Goal: Task Accomplishment & Management: Contribute content

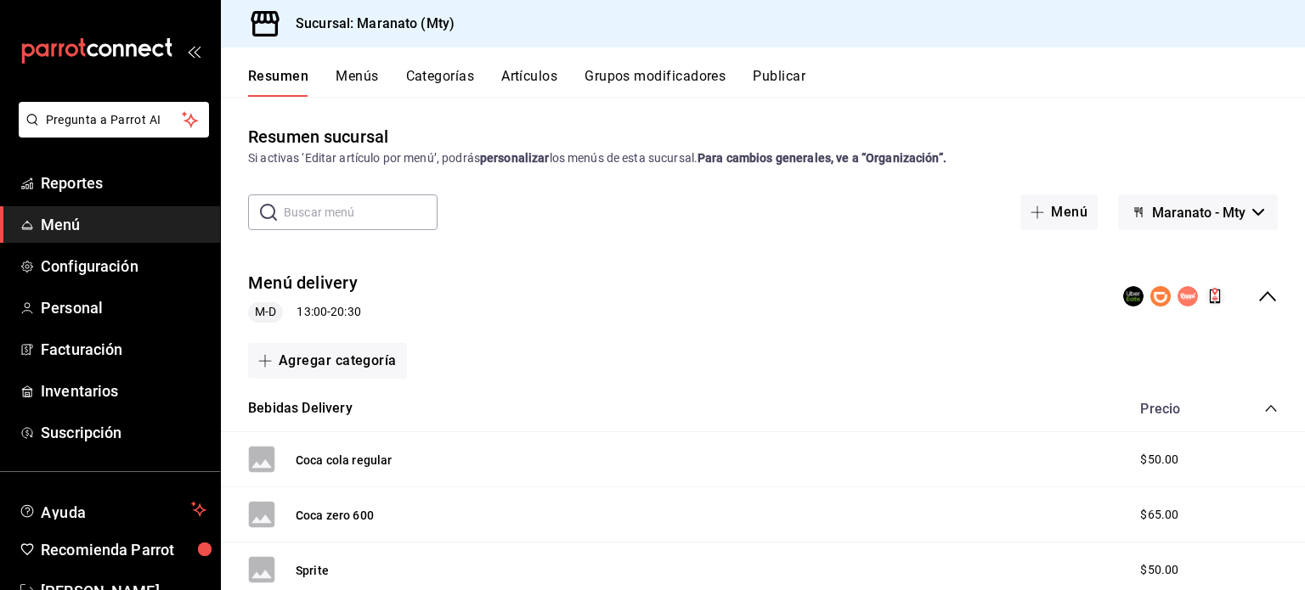
click at [511, 79] on button "Artículos" at bounding box center [529, 82] width 56 height 29
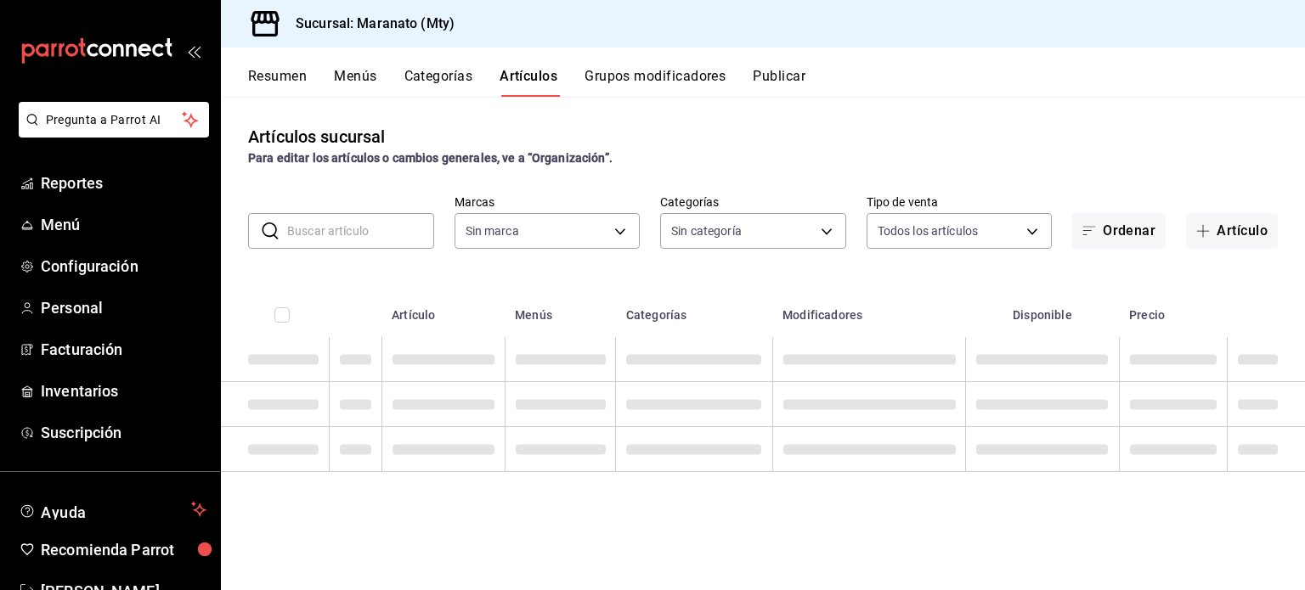
click at [511, 79] on button "Artículos" at bounding box center [528, 82] width 58 height 29
type input "6cd62b8e-13ea-4b1e-85d6-83c89868806f"
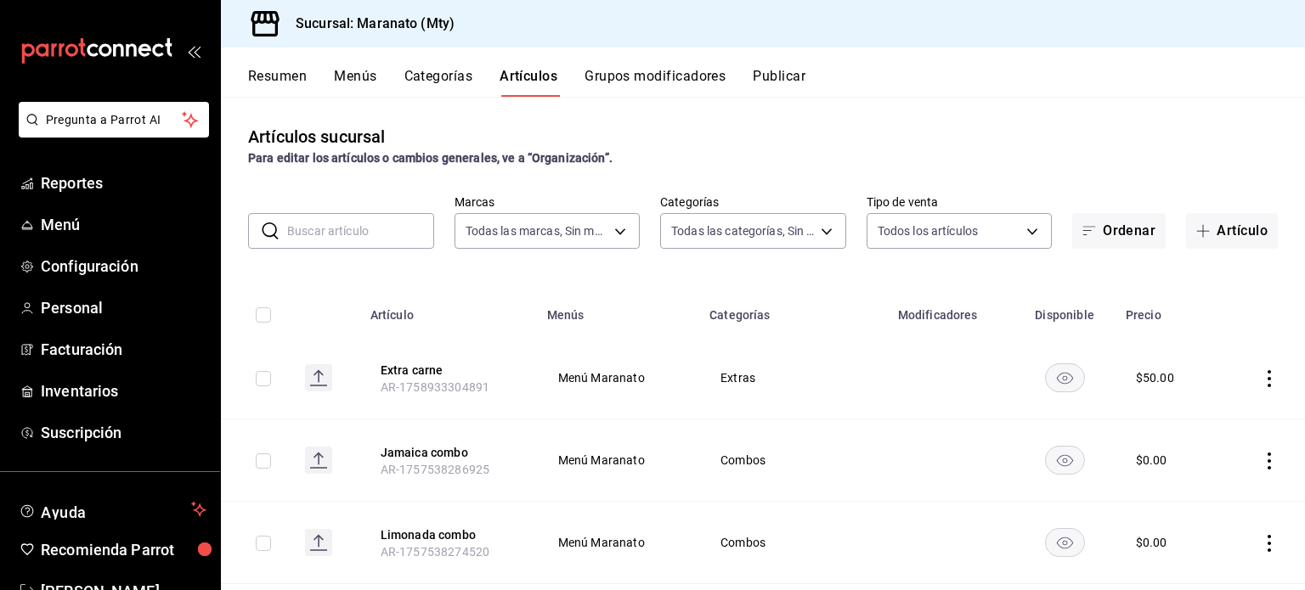
type input "61541d79-6389-4ad8-b22f-92e991d005cb,9b7c618a-2724-4631-9a4b-4f524a458047,b9ca9…"
click at [1196, 233] on icon "button" at bounding box center [1203, 231] width 14 height 14
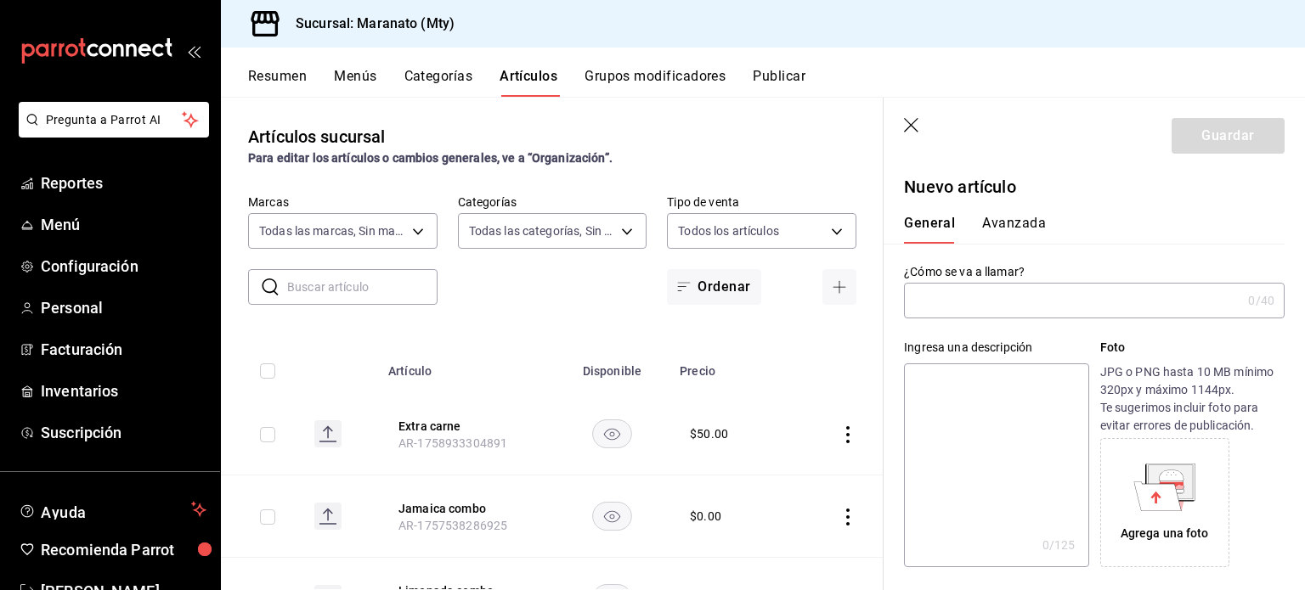
click at [990, 307] on input "text" at bounding box center [1072, 301] width 337 height 34
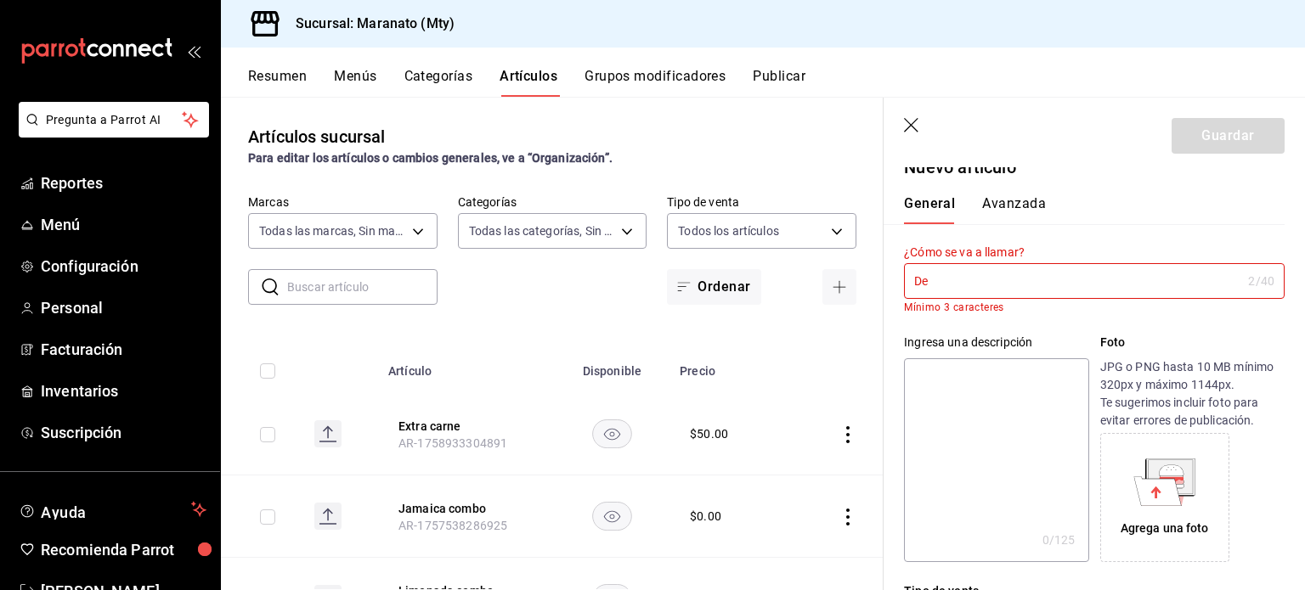
type input "D"
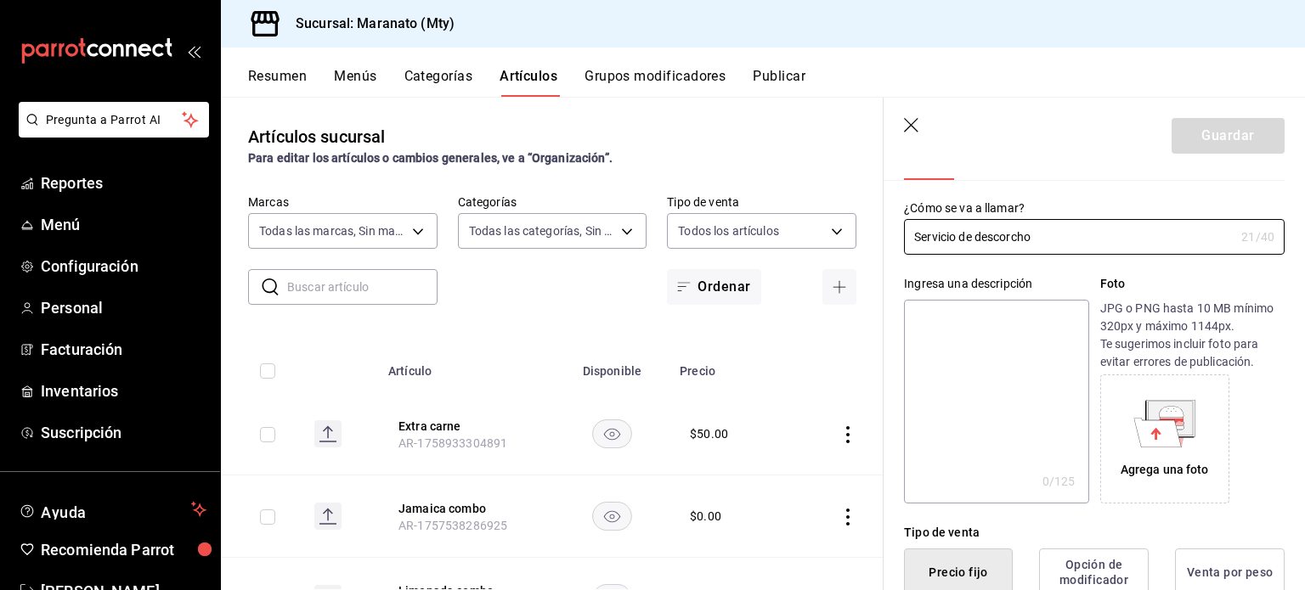
scroll to position [37, 0]
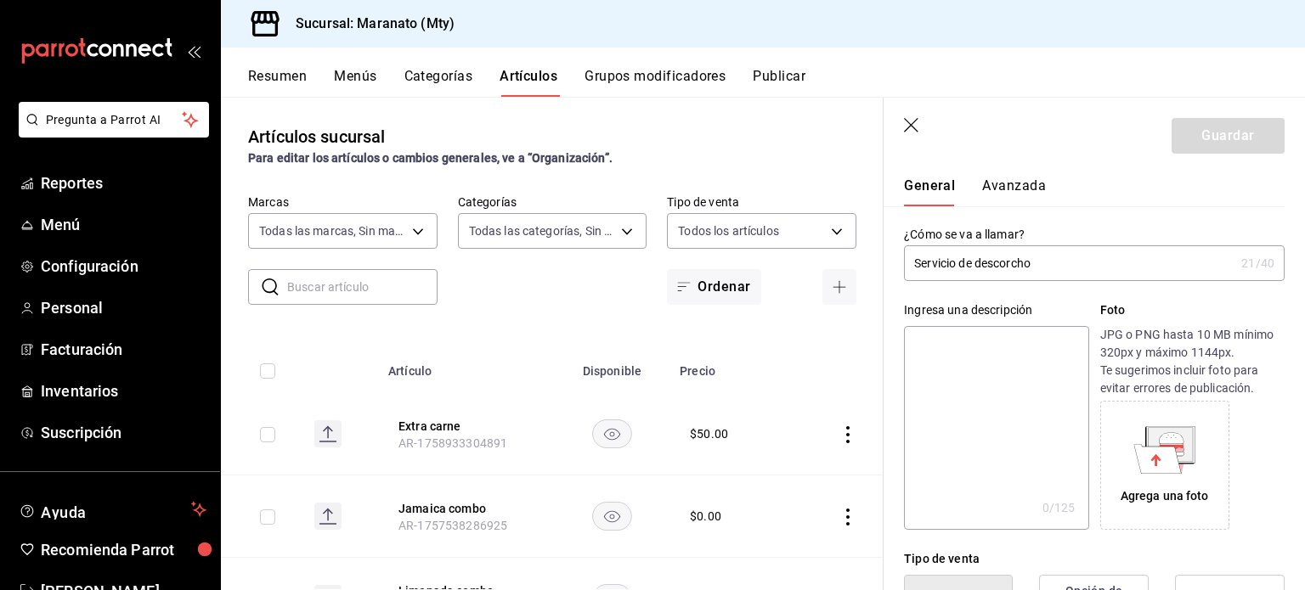
click at [981, 270] on input "Servicio de descorcho" at bounding box center [1069, 263] width 330 height 34
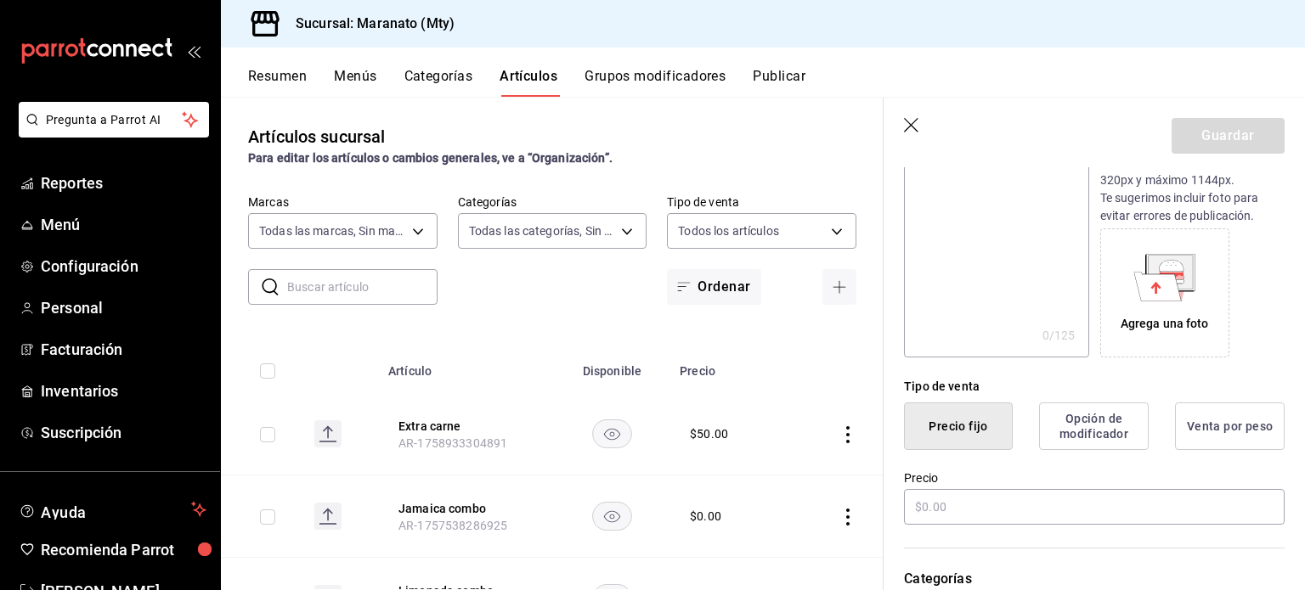
scroll to position [217, 0]
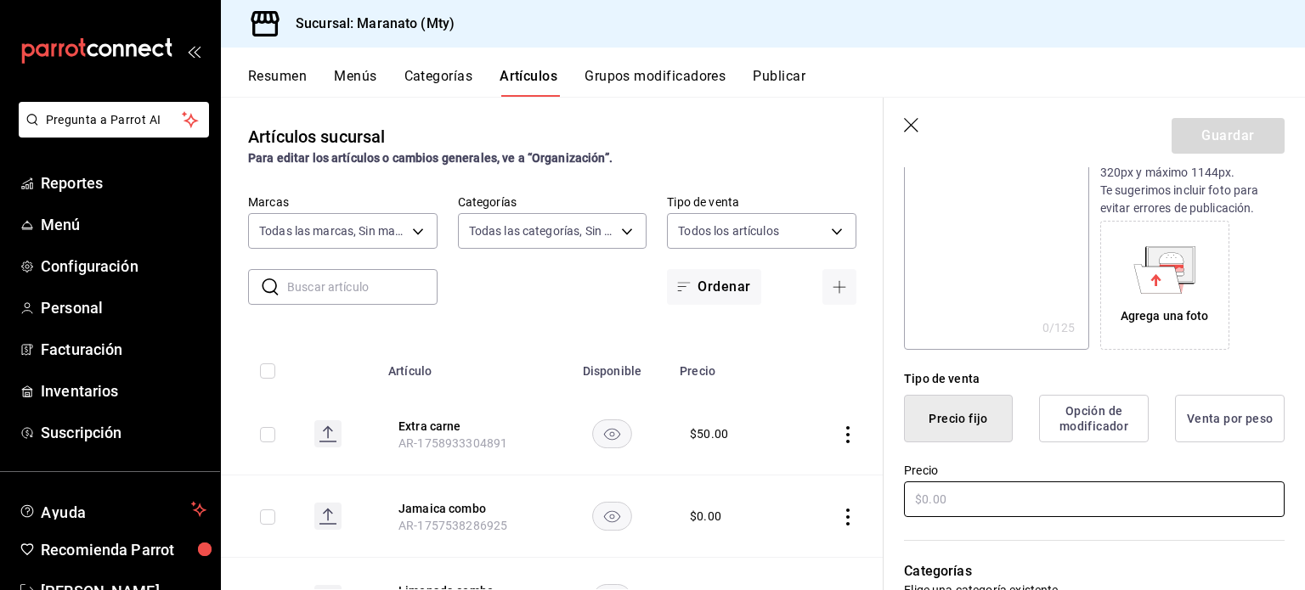
type input "Descorcho"
click at [963, 492] on input "text" at bounding box center [1094, 500] width 381 height 36
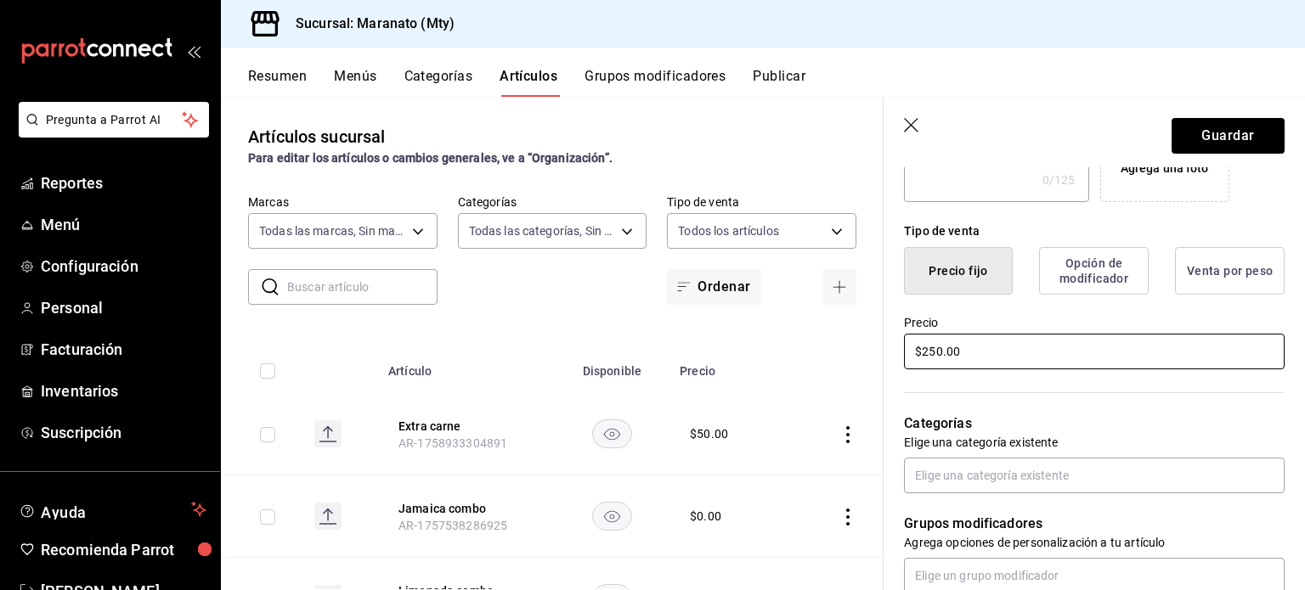
scroll to position [377, 0]
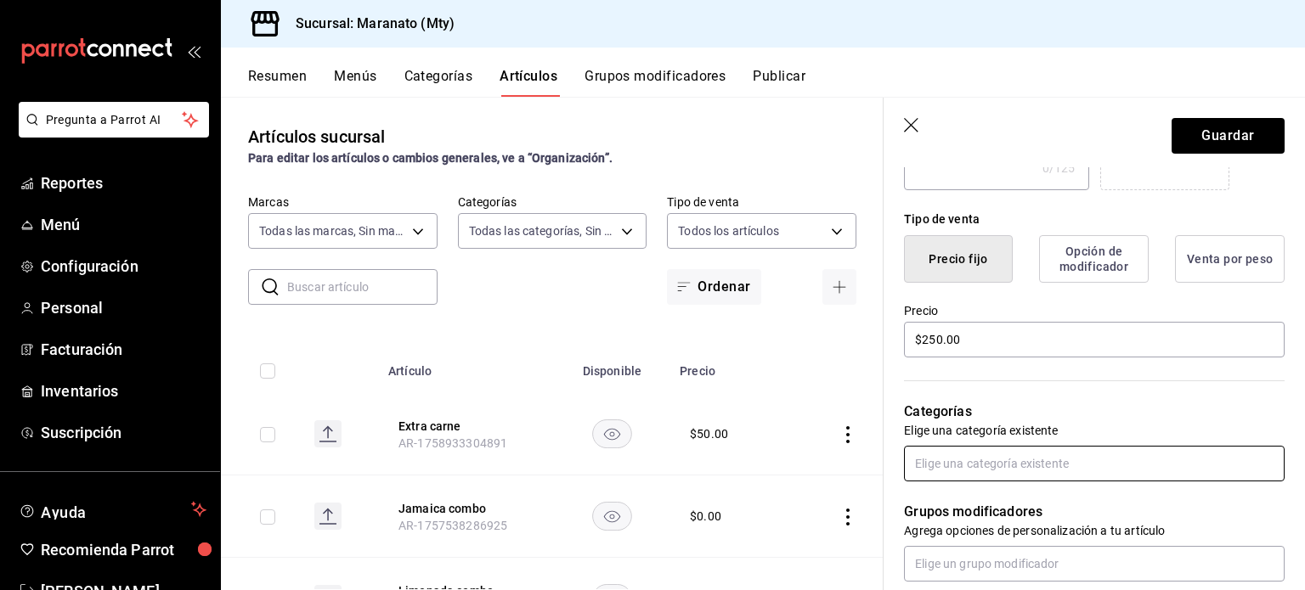
click at [968, 468] on input "text" at bounding box center [1094, 464] width 381 height 36
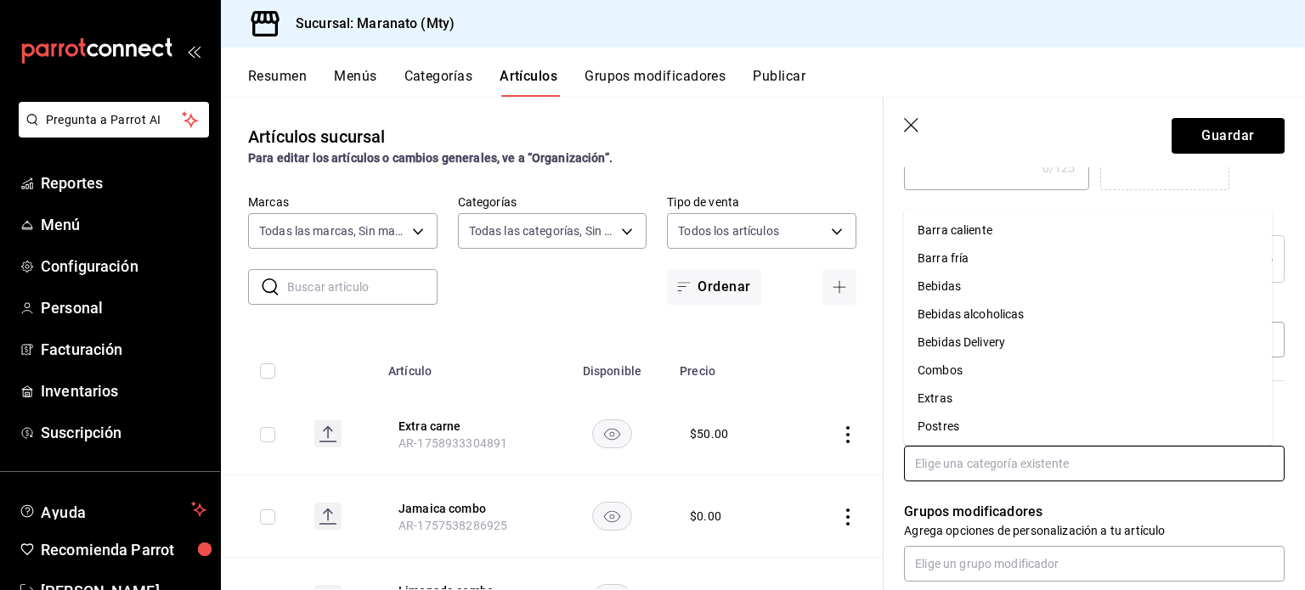
click at [959, 402] on li "Extras" at bounding box center [1088, 399] width 368 height 28
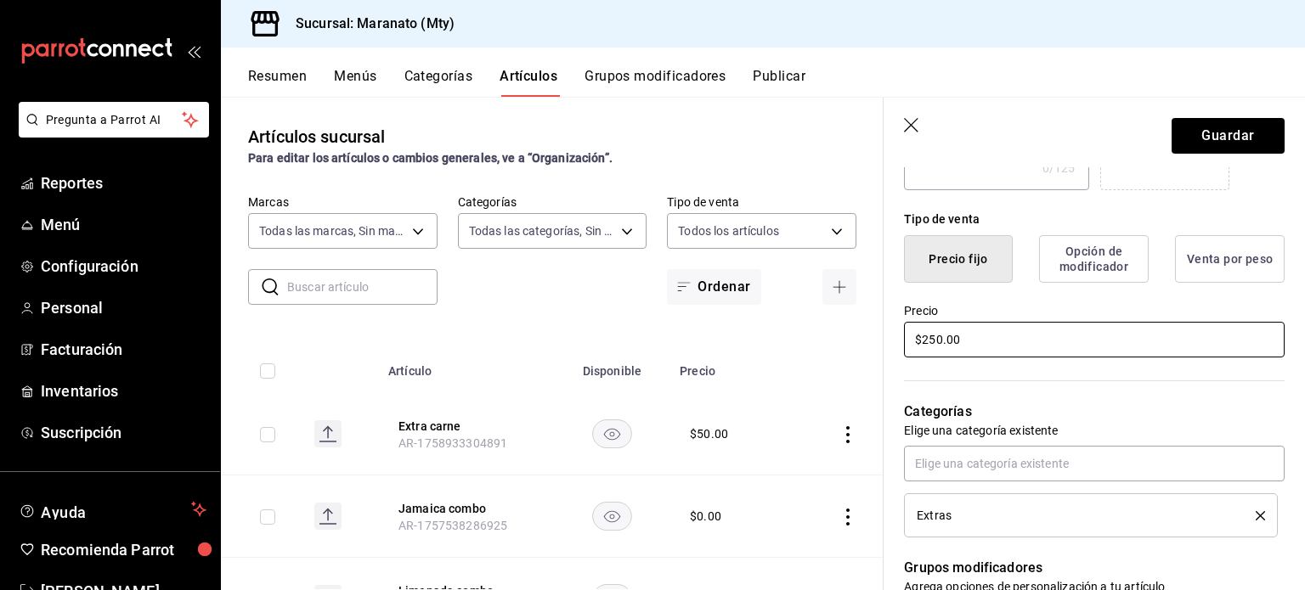
click at [934, 341] on input "$250.00" at bounding box center [1094, 340] width 381 height 36
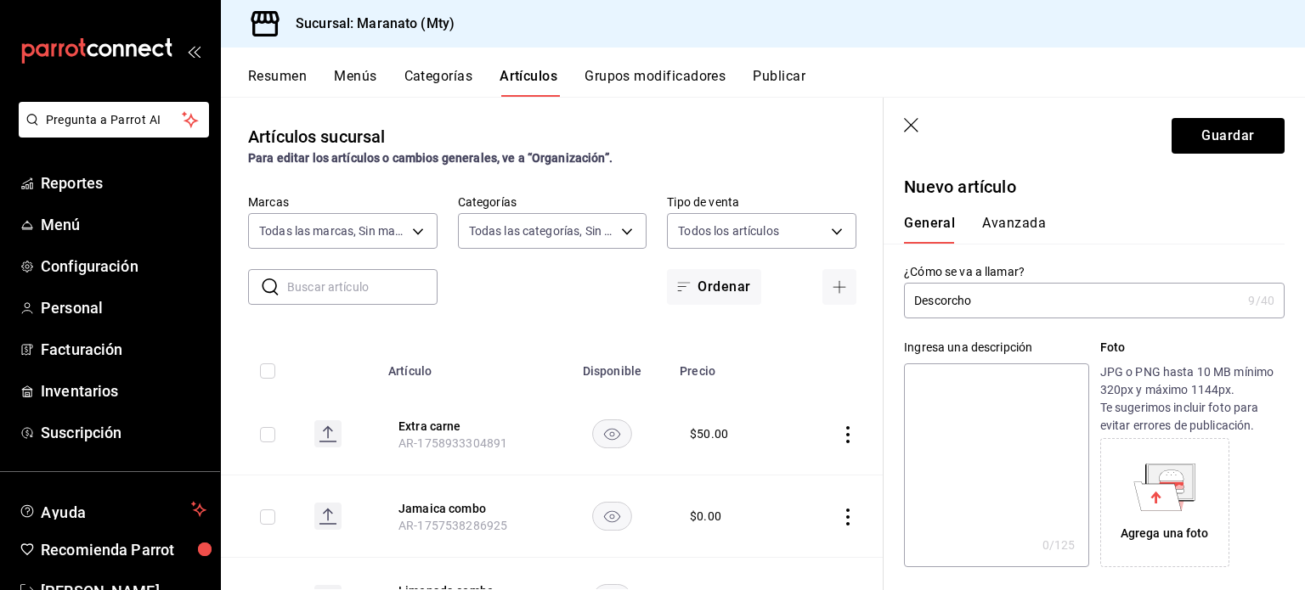
scroll to position [0, 0]
type input "$260.00"
click at [993, 302] on input "Descorcho" at bounding box center [1072, 301] width 337 height 34
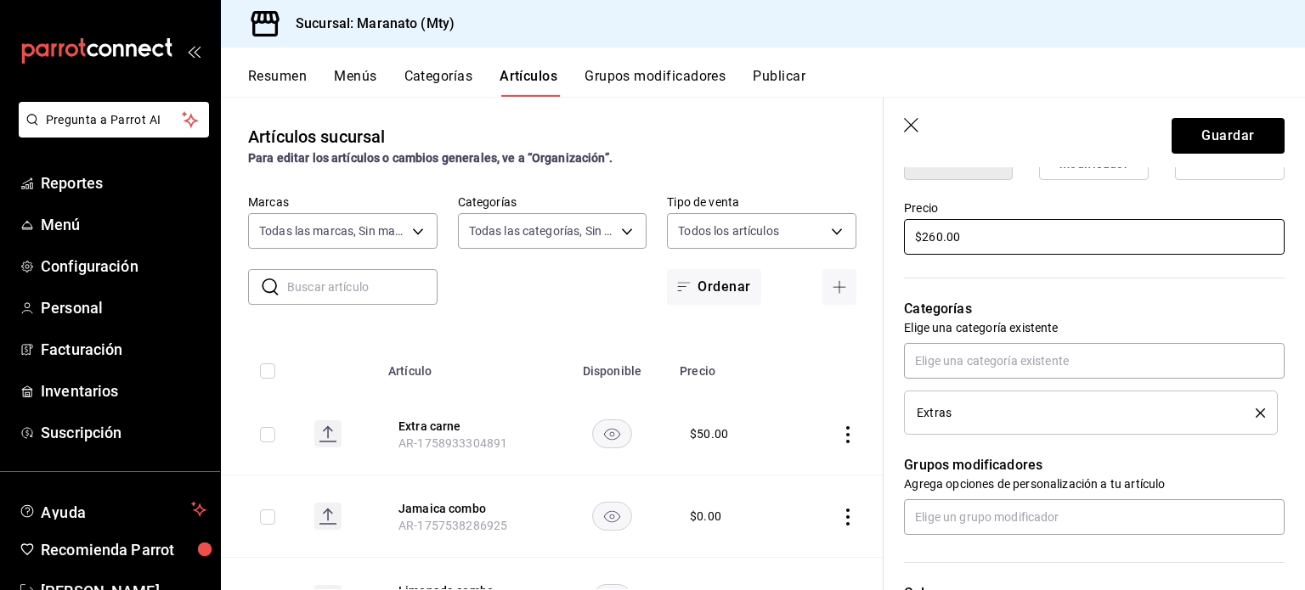
scroll to position [356, 0]
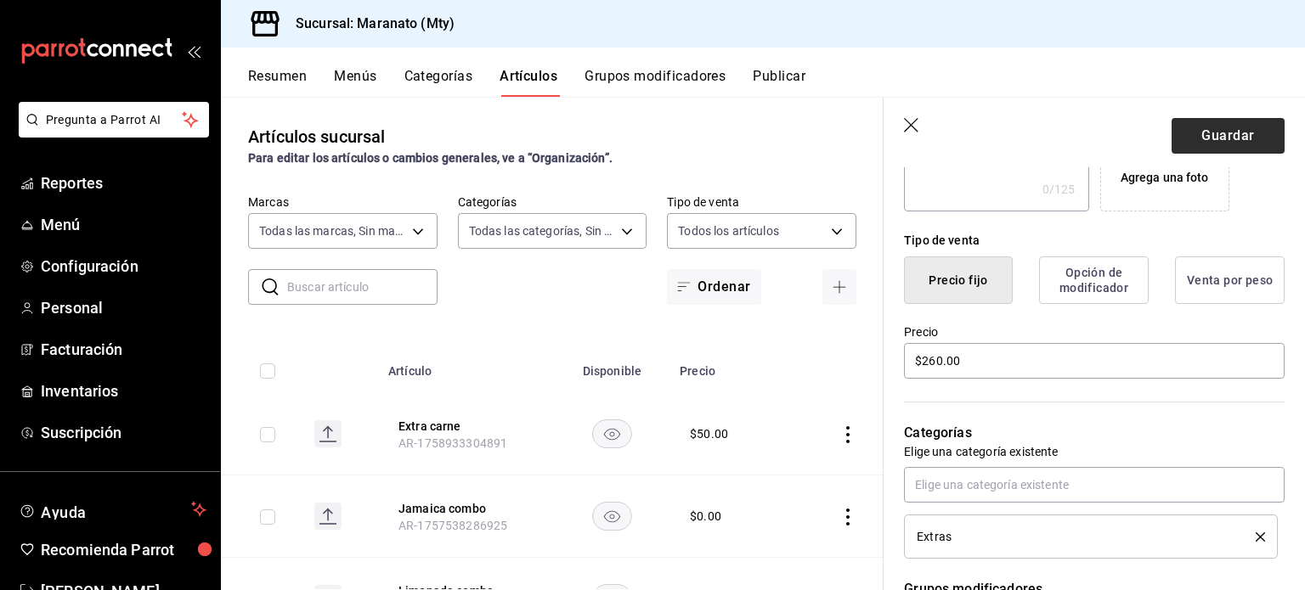
type input "Descorche"
click at [1195, 147] on button "Guardar" at bounding box center [1227, 136] width 113 height 36
